Goal: Communication & Community: Answer question/provide support

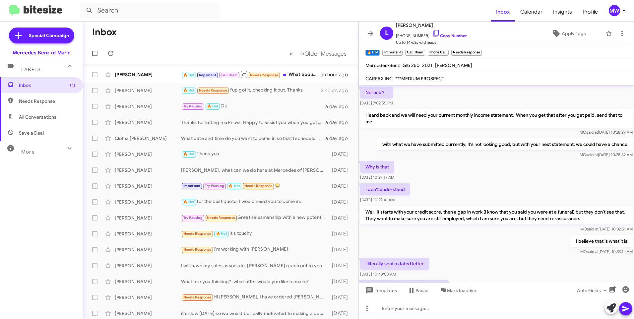
scroll to position [320, 0]
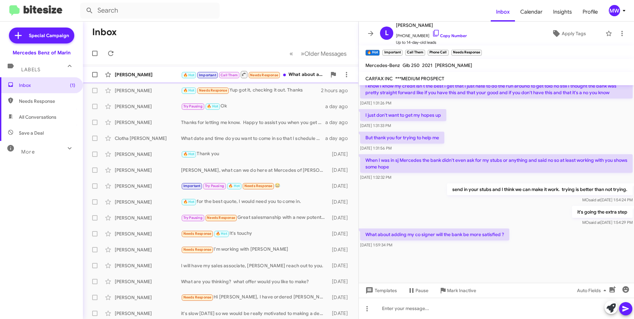
click at [295, 75] on div "🔥 Hot Important Call Them Needs Response What about adding my co signer will th…" at bounding box center [254, 74] width 146 height 8
drag, startPoint x: 392, startPoint y: 233, endPoint x: 507, endPoint y: 236, distance: 114.8
click at [507, 236] on p "What about adding my co signer will the bank be more satisfied ?" at bounding box center [434, 234] width 149 height 12
drag, startPoint x: 507, startPoint y: 236, endPoint x: 541, endPoint y: 240, distance: 34.8
click at [541, 240] on div "What about adding my co signer will the bank be more satisfied ? [DATE] 1:59:34…" at bounding box center [496, 238] width 275 height 23
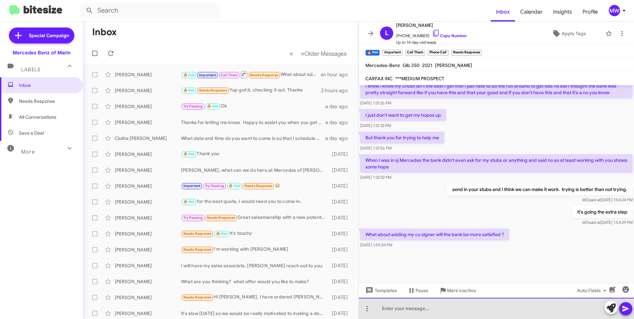
drag, startPoint x: 432, startPoint y: 309, endPoint x: 436, endPoint y: 312, distance: 5.1
click at [433, 310] on div at bounding box center [496, 308] width 275 height 21
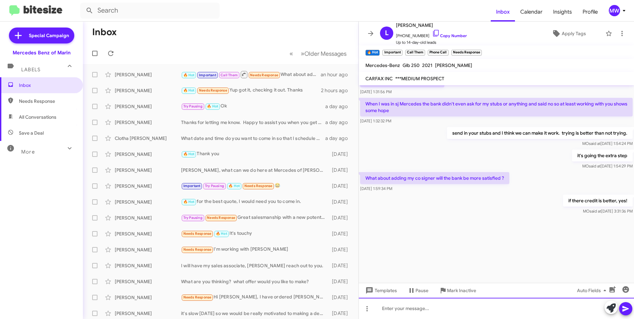
scroll to position [838, 0]
click at [433, 311] on div at bounding box center [496, 308] width 275 height 21
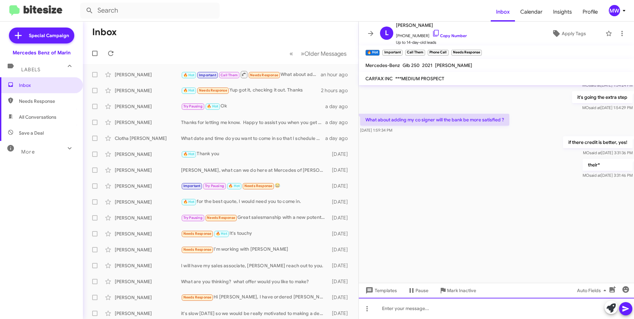
click at [518, 303] on div at bounding box center [496, 308] width 275 height 21
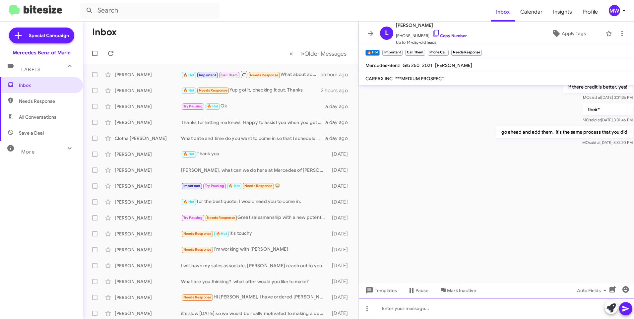
scroll to position [1881, 0]
drag, startPoint x: 572, startPoint y: 128, endPoint x: 627, endPoint y: 134, distance: 54.7
click at [627, 134] on p "go ahead and add them. it's the same process that you did" at bounding box center [564, 130] width 137 height 12
drag, startPoint x: 627, startPoint y: 134, endPoint x: 357, endPoint y: 294, distance: 313.8
click at [508, 234] on div at bounding box center [496, 214] width 275 height 138
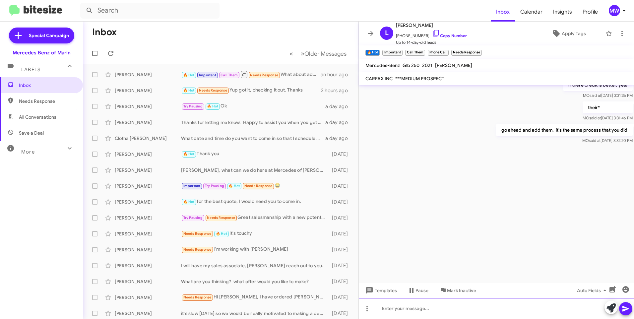
click at [400, 311] on div at bounding box center [496, 308] width 275 height 21
drag, startPoint x: 626, startPoint y: 314, endPoint x: 623, endPoint y: 311, distance: 4.0
click at [626, 312] on span at bounding box center [626, 308] width 8 height 13
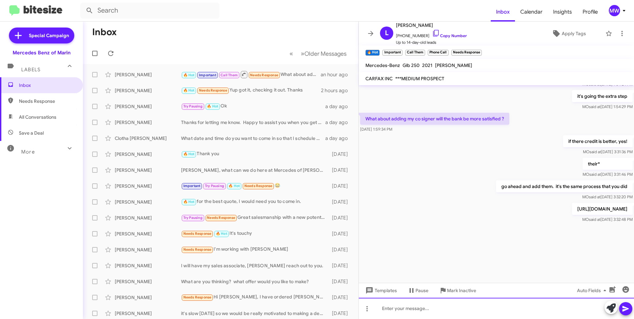
scroll to position [2335, 0]
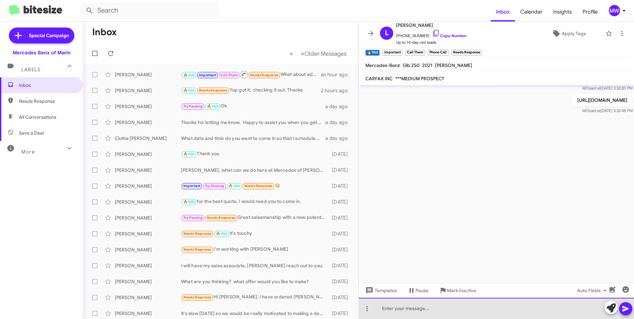
click at [483, 305] on div at bounding box center [496, 308] width 275 height 21
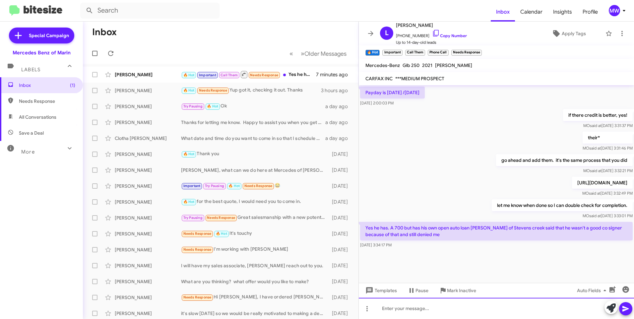
scroll to position [313, 0]
click at [298, 74] on div "🔥 Hot Important Call Them Needs Response Yes he has. A 700 but has his own open…" at bounding box center [254, 74] width 146 height 8
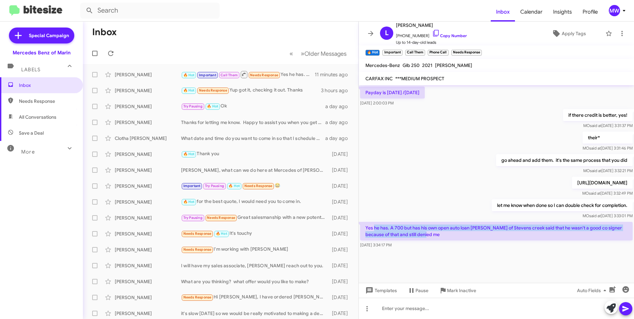
drag, startPoint x: 374, startPoint y: 226, endPoint x: 446, endPoint y: 237, distance: 72.7
click at [446, 237] on p "Yes he has. A 700 but has his own open auto loan [PERSON_NAME] of Stevens creek…" at bounding box center [496, 231] width 273 height 19
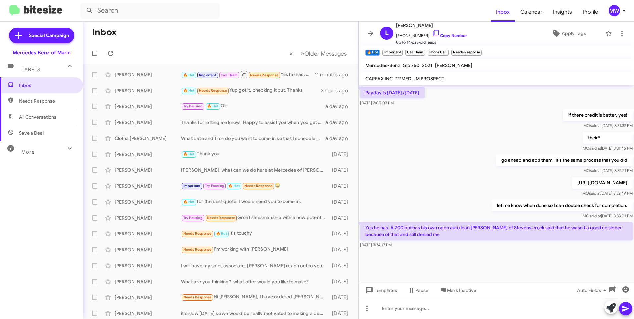
drag, startPoint x: 446, startPoint y: 237, endPoint x: 440, endPoint y: 257, distance: 21.3
click at [440, 257] on div at bounding box center [496, 266] width 275 height 33
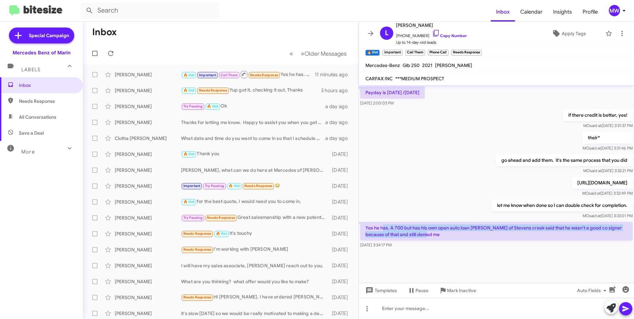
drag, startPoint x: 382, startPoint y: 229, endPoint x: 442, endPoint y: 236, distance: 59.8
click at [442, 236] on p "Yes he has. A 700 but has his own open auto loan [PERSON_NAME] of Stevens creek…" at bounding box center [496, 231] width 273 height 19
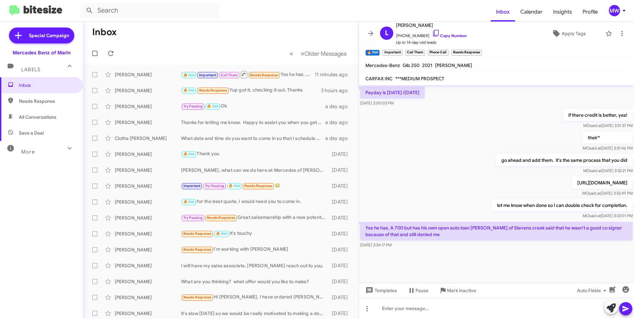
drag, startPoint x: 442, startPoint y: 236, endPoint x: 442, endPoint y: 260, distance: 23.2
click at [443, 249] on div "Yes he has. A 700 but has his own open auto loan [PERSON_NAME] of Stevens creek…" at bounding box center [496, 234] width 275 height 29
click at [426, 310] on div at bounding box center [496, 308] width 275 height 21
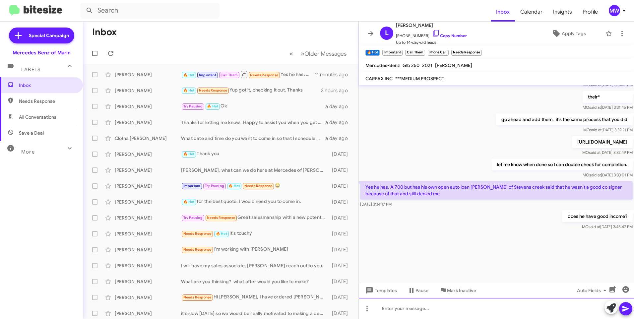
scroll to position [838, 0]
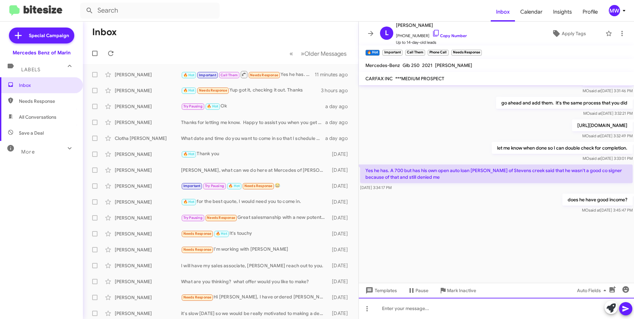
click at [444, 311] on div at bounding box center [496, 308] width 275 height 21
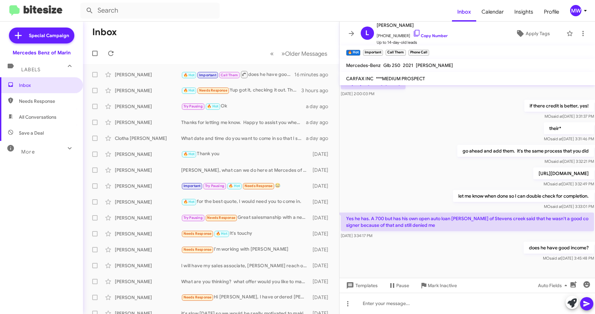
scroll to position [325, 0]
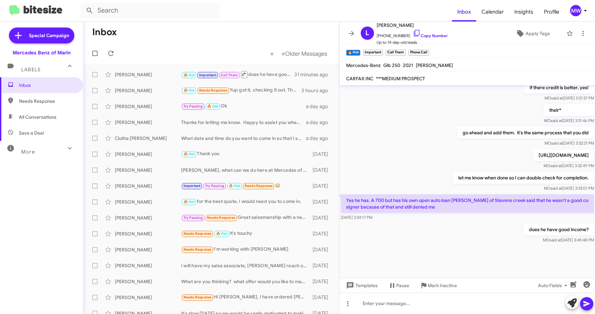
click at [470, 80] on mat-toolbar "CARFAX INC ***MEDIUM PROSPECT" at bounding box center [467, 78] width 256 height 13
